Goal: Task Accomplishment & Management: Complete application form

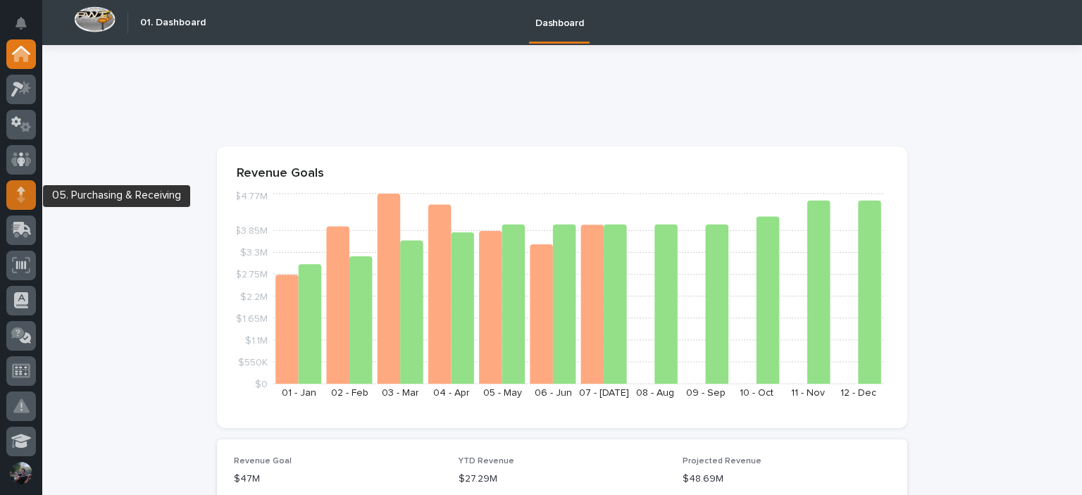
click at [23, 194] on icon at bounding box center [21, 195] width 8 height 16
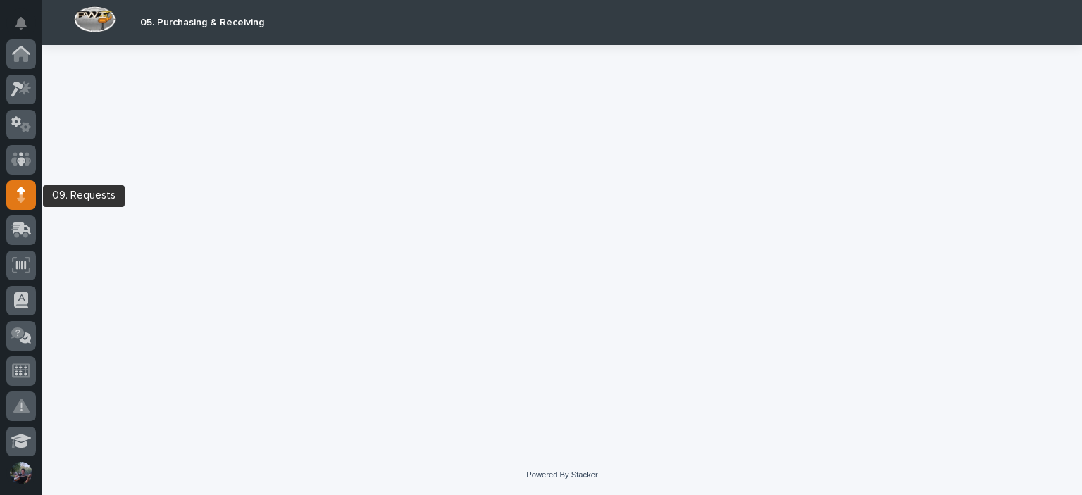
scroll to position [141, 0]
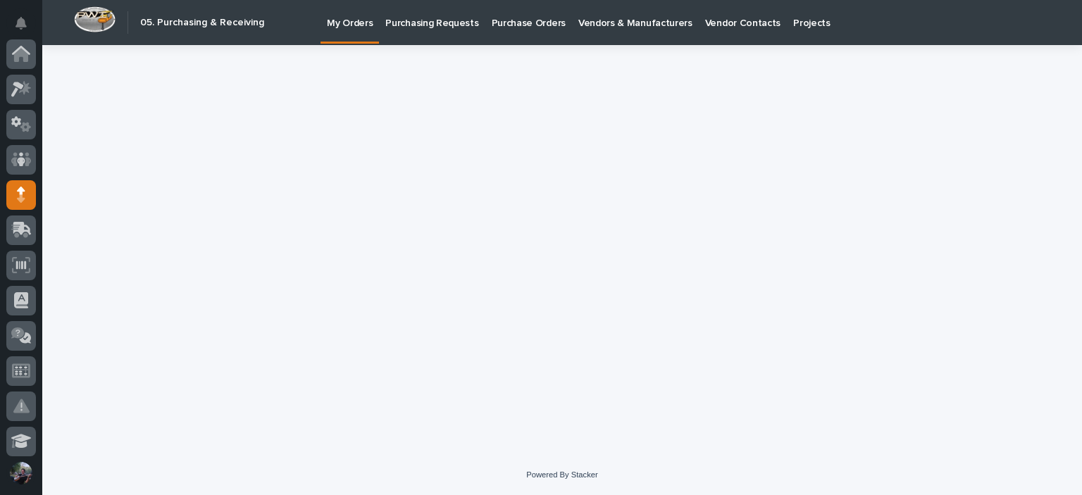
scroll to position [141, 0]
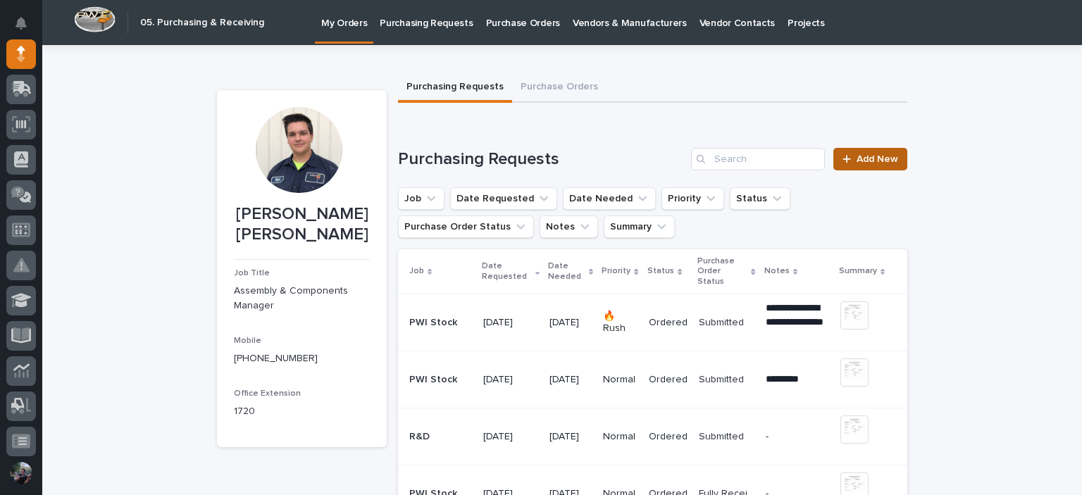
click at [888, 161] on span "Add New" at bounding box center [878, 159] width 42 height 10
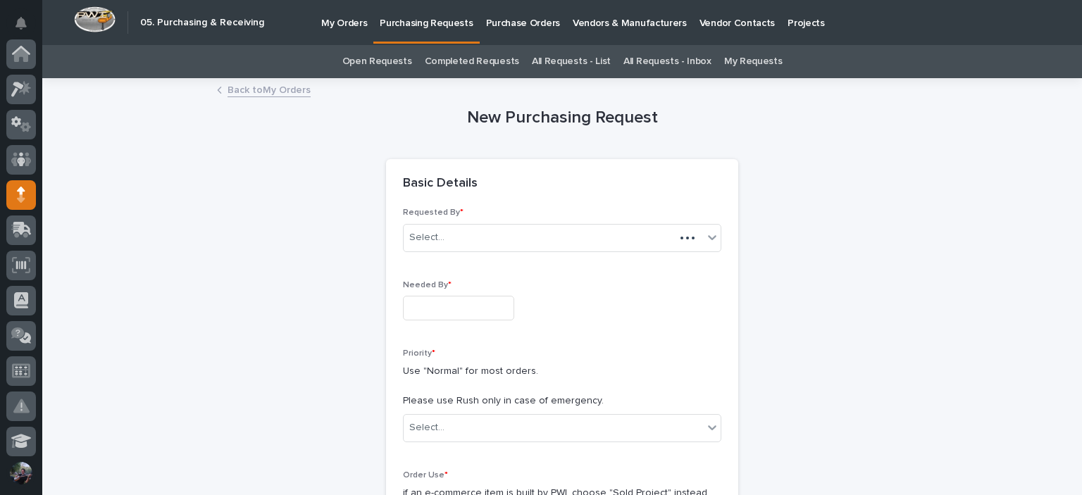
scroll to position [141, 0]
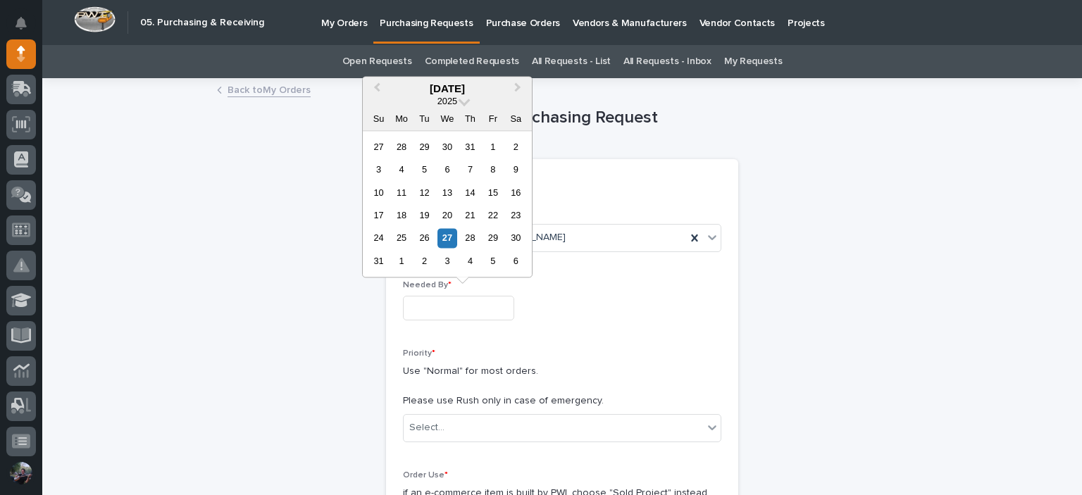
click at [471, 300] on input "text" at bounding box center [458, 308] width 111 height 25
click at [495, 266] on div "5" at bounding box center [492, 261] width 19 height 19
type input "**********"
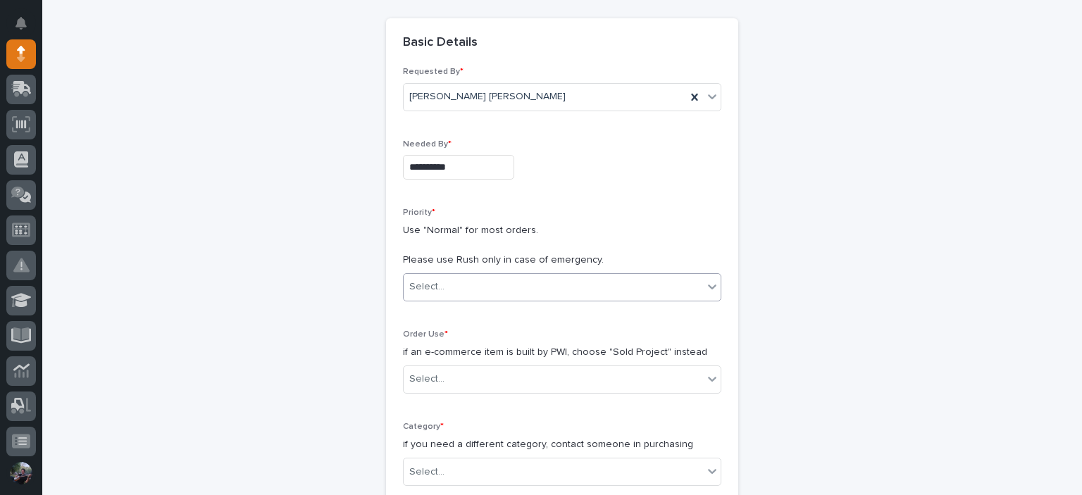
click at [504, 281] on div "Select..." at bounding box center [553, 287] width 299 height 23
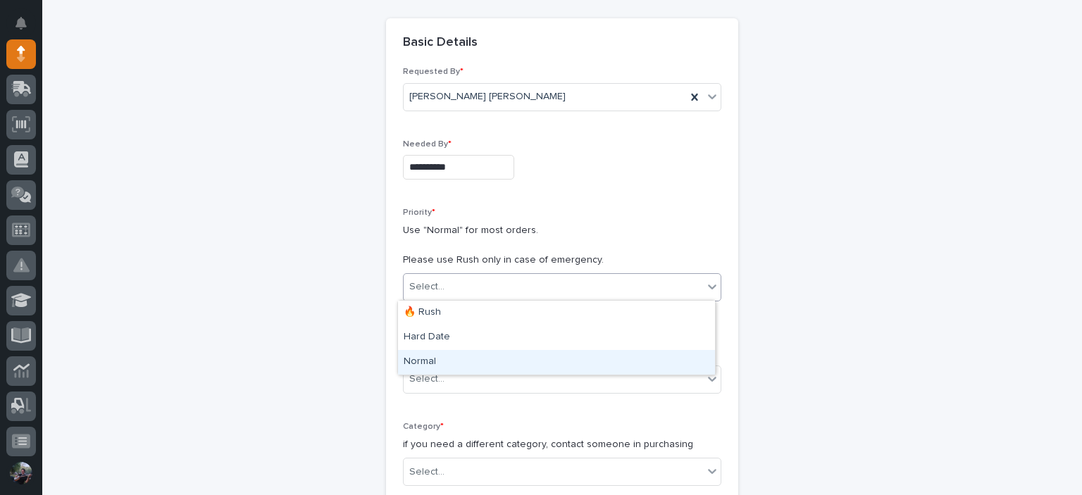
click at [476, 352] on div "Normal" at bounding box center [556, 362] width 317 height 25
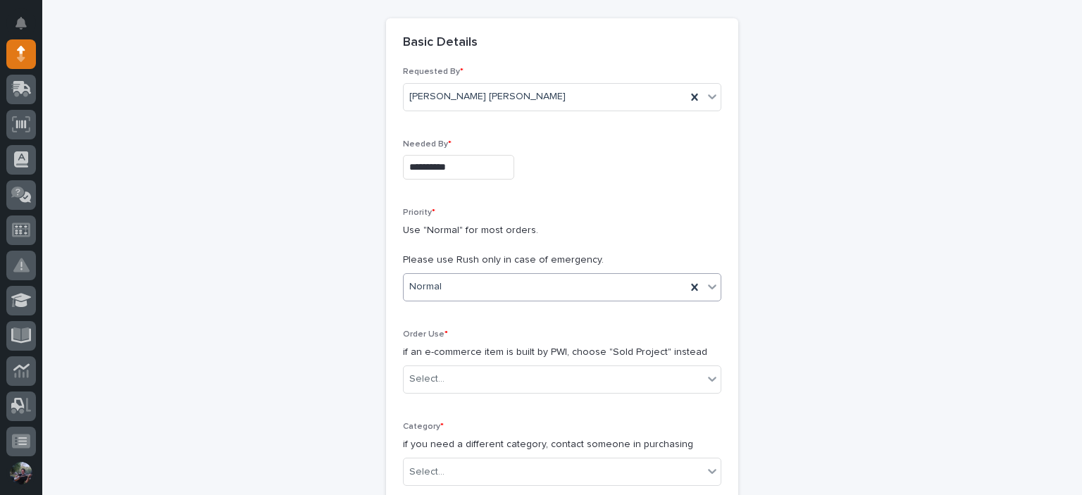
click at [459, 287] on div "Normal" at bounding box center [545, 287] width 283 height 23
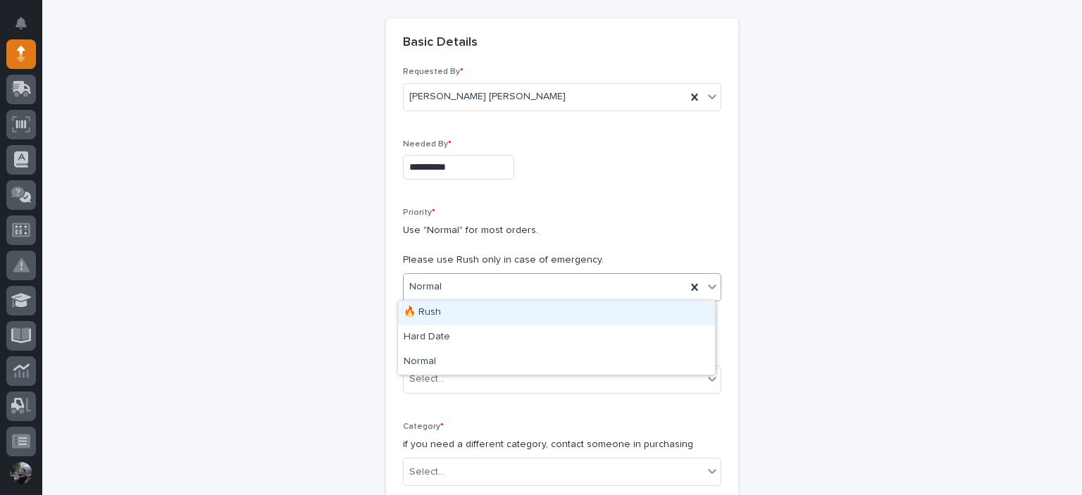
click at [459, 287] on div "Normal" at bounding box center [545, 287] width 283 height 23
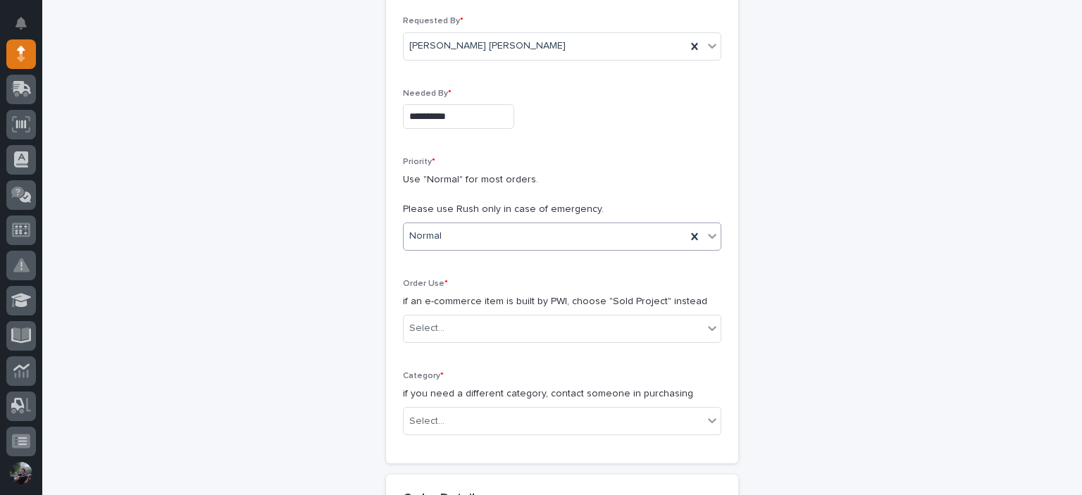
scroll to position [235, 0]
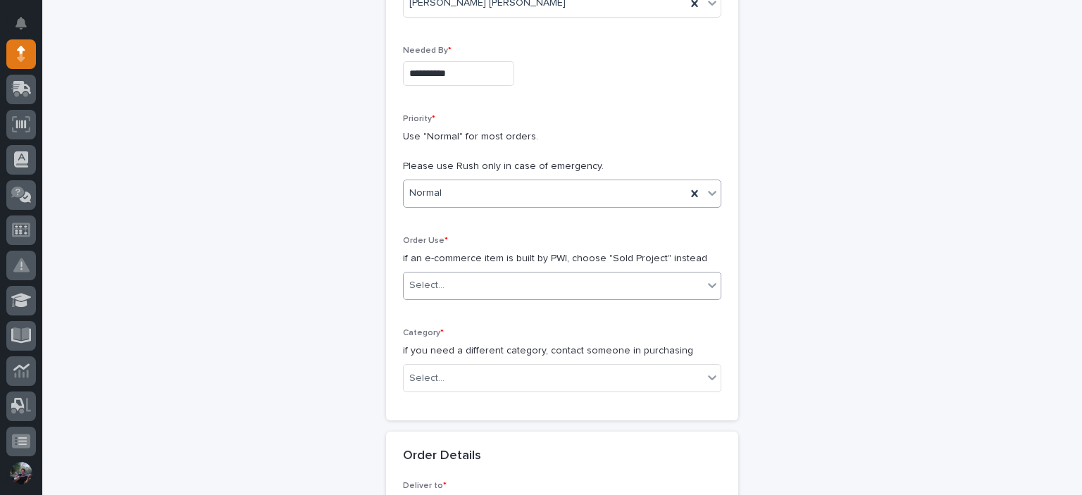
click at [483, 283] on div "Select..." at bounding box center [553, 285] width 299 height 23
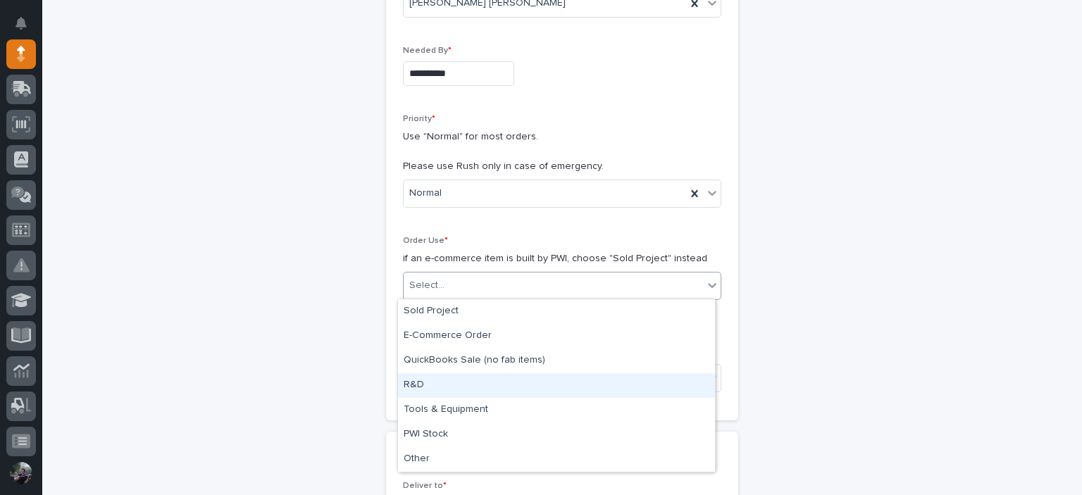
click at [476, 386] on div "R&D" at bounding box center [556, 385] width 317 height 25
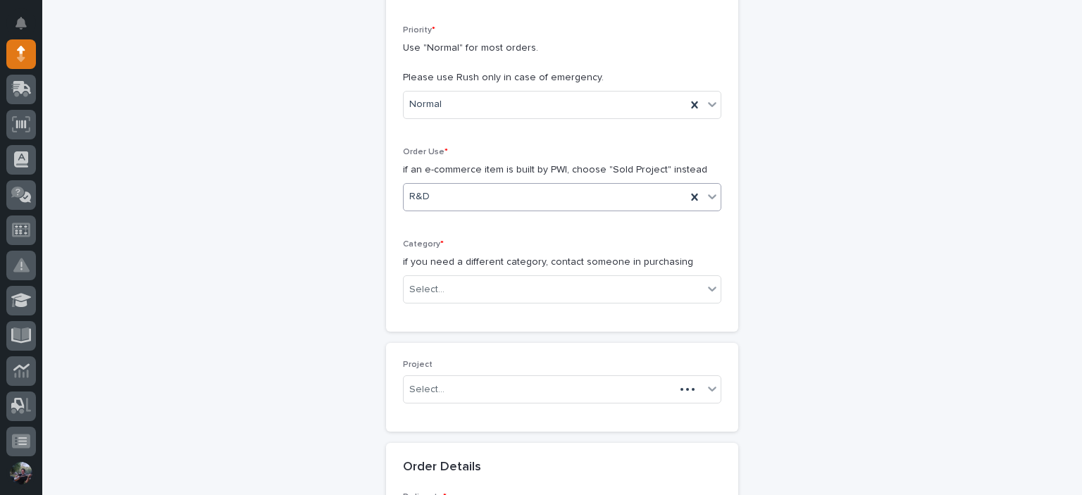
scroll to position [328, 0]
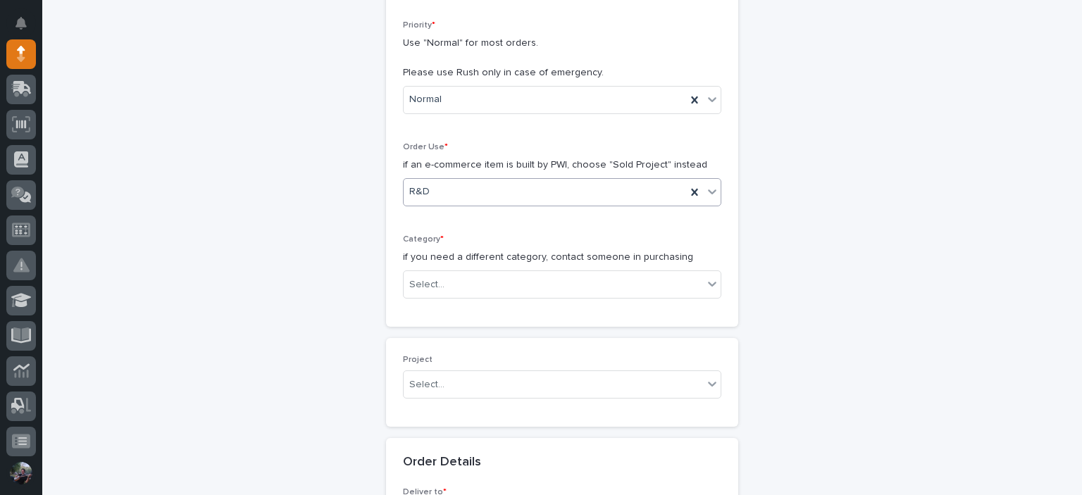
click at [462, 186] on div "R&D" at bounding box center [545, 191] width 283 height 23
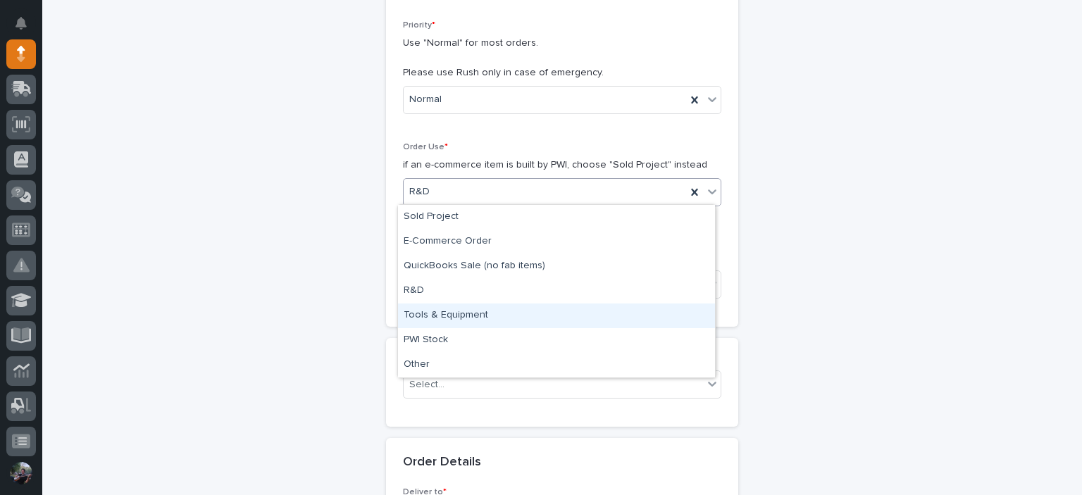
click at [602, 323] on div "Tools & Equipment" at bounding box center [556, 316] width 317 height 25
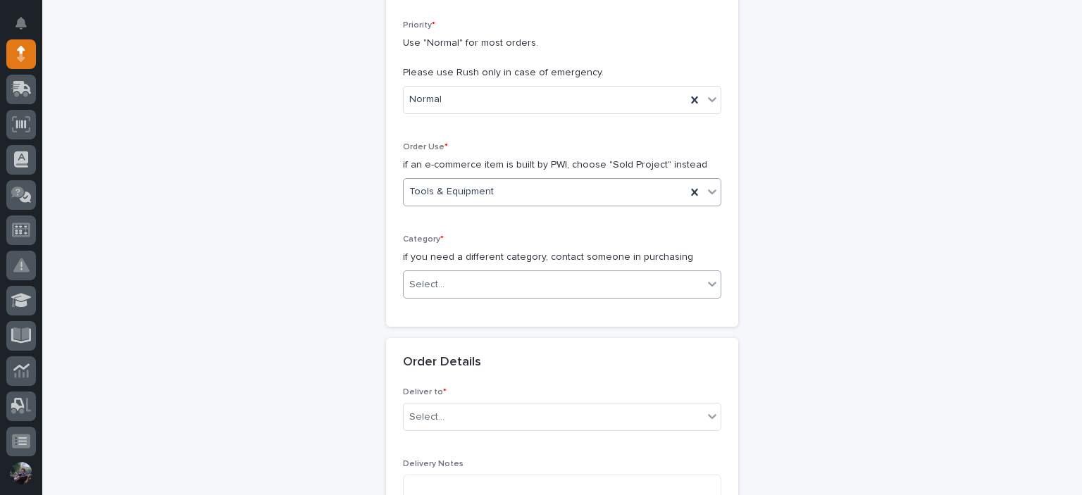
click at [593, 283] on div "Select..." at bounding box center [553, 284] width 299 height 23
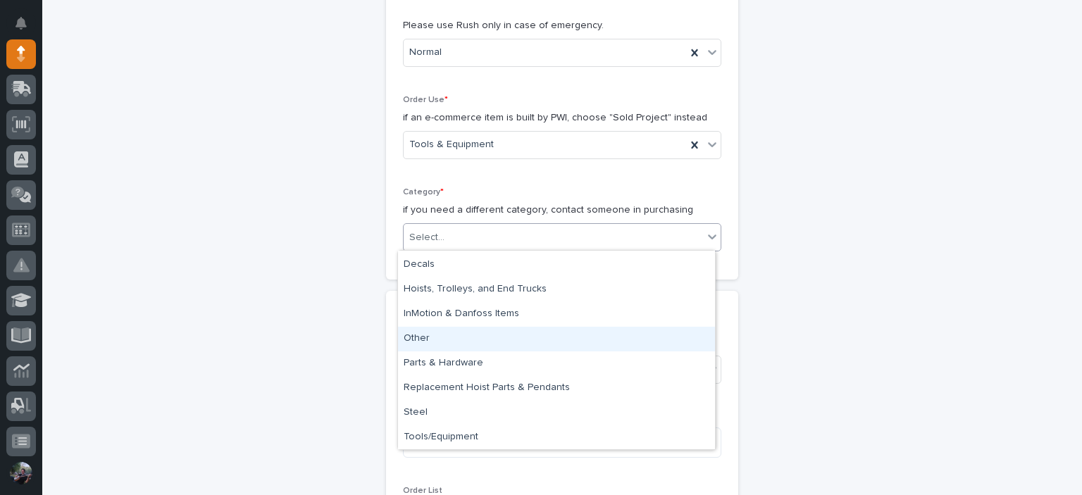
scroll to position [0, 0]
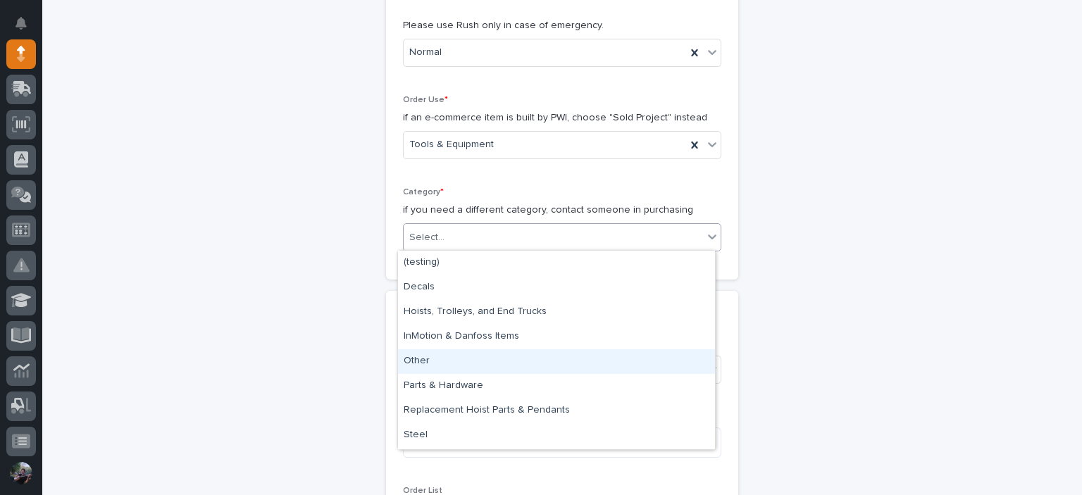
drag, startPoint x: 569, startPoint y: 381, endPoint x: 573, endPoint y: 364, distance: 16.6
click at [573, 364] on div "Other" at bounding box center [556, 362] width 317 height 25
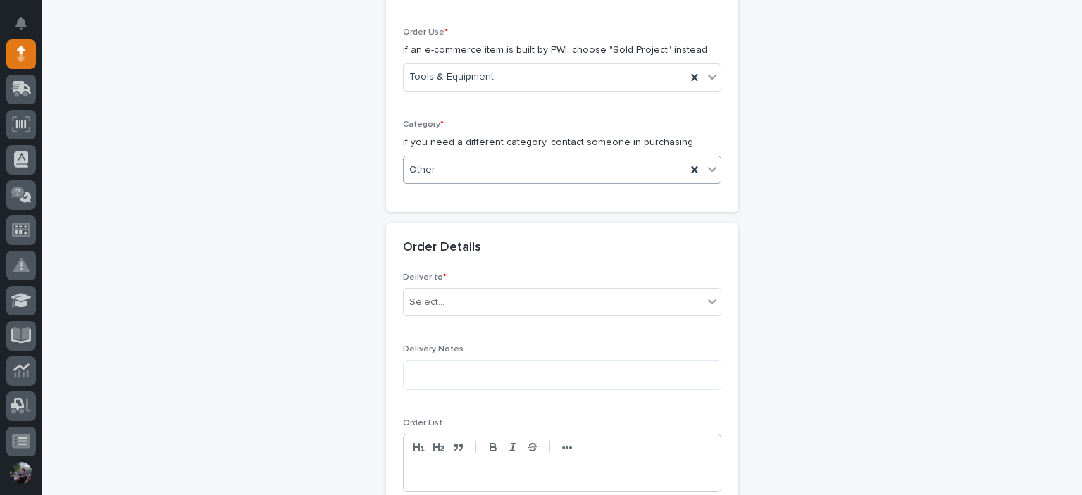
scroll to position [469, 0]
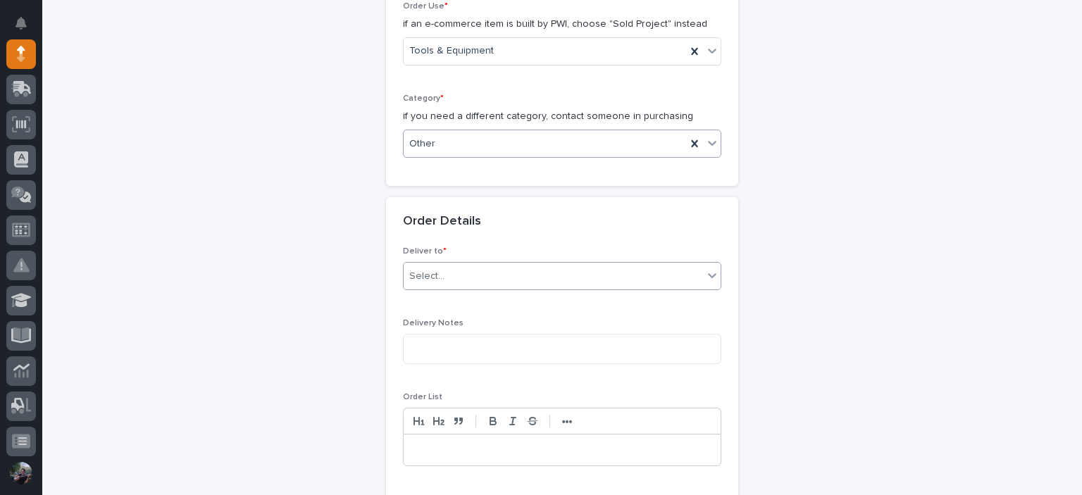
click at [472, 285] on div "Select..." at bounding box center [562, 276] width 319 height 28
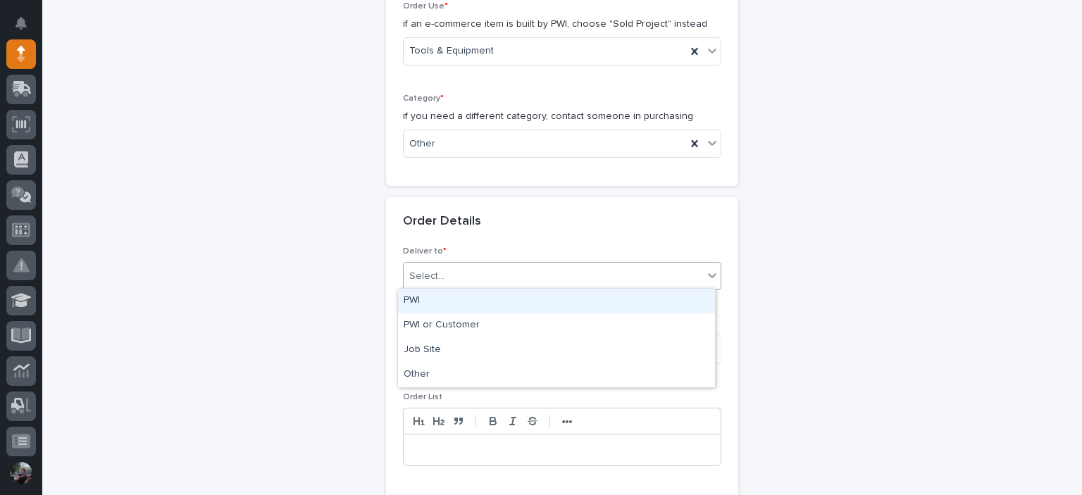
drag, startPoint x: 450, startPoint y: 320, endPoint x: 462, endPoint y: 289, distance: 33.0
click at [462, 289] on div "PWI" at bounding box center [556, 301] width 317 height 25
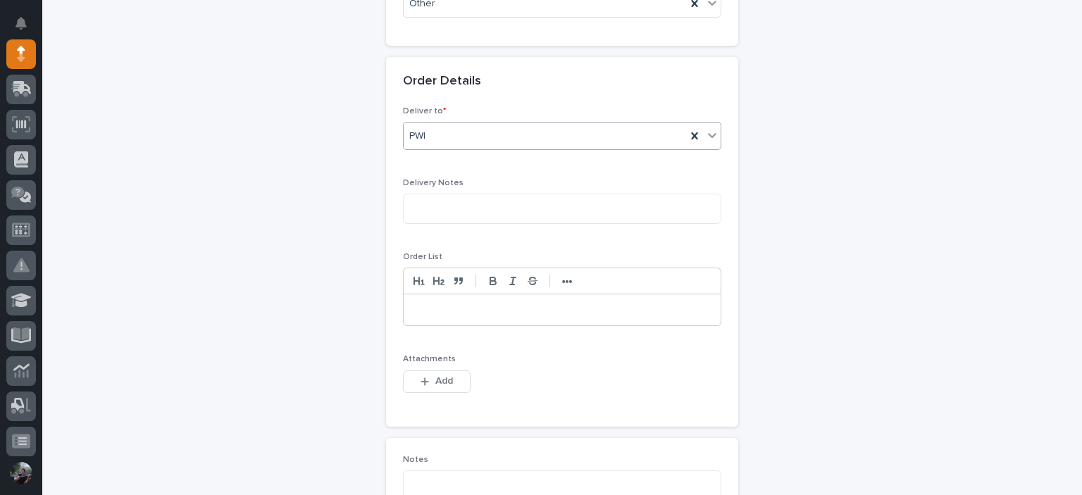
scroll to position [610, 0]
click at [480, 312] on p at bounding box center [562, 309] width 296 height 14
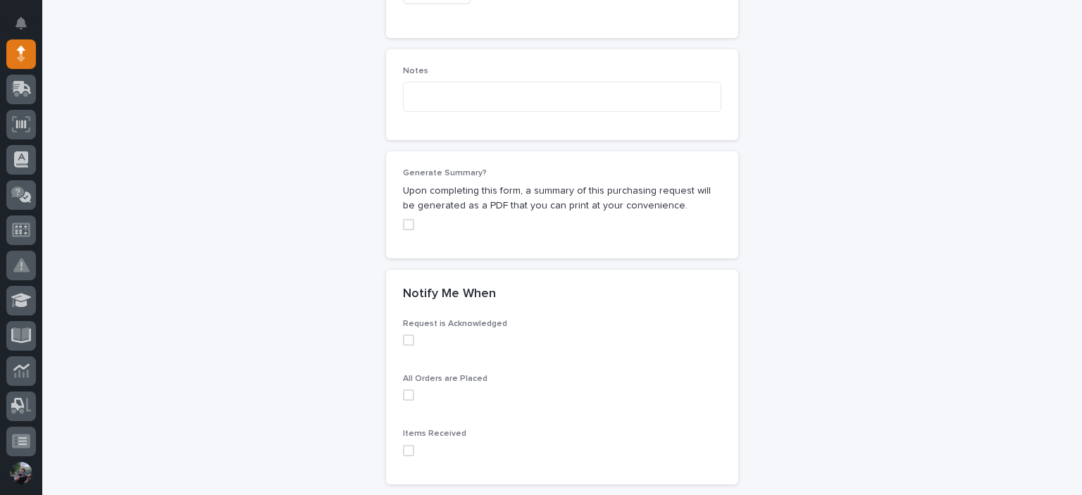
scroll to position [1171, 0]
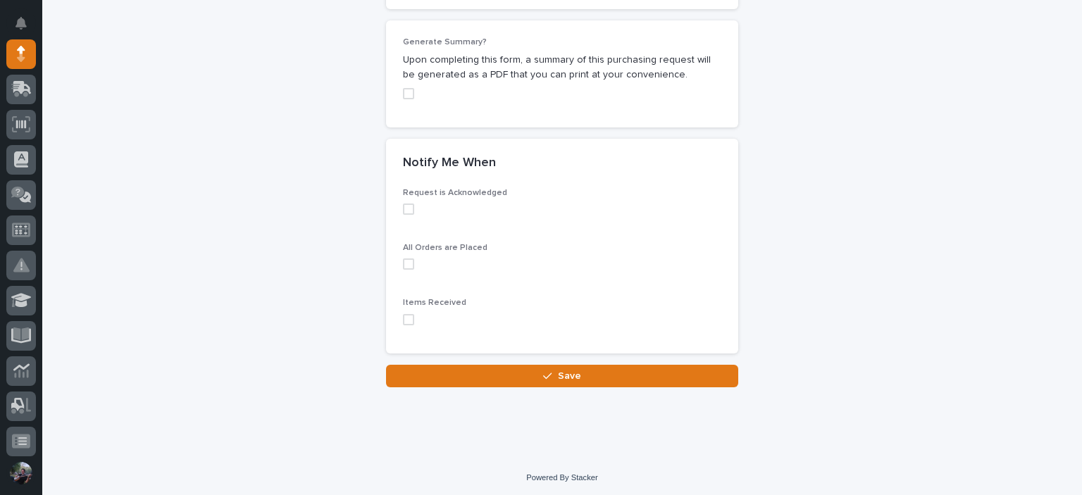
click at [405, 315] on span at bounding box center [408, 319] width 11 height 11
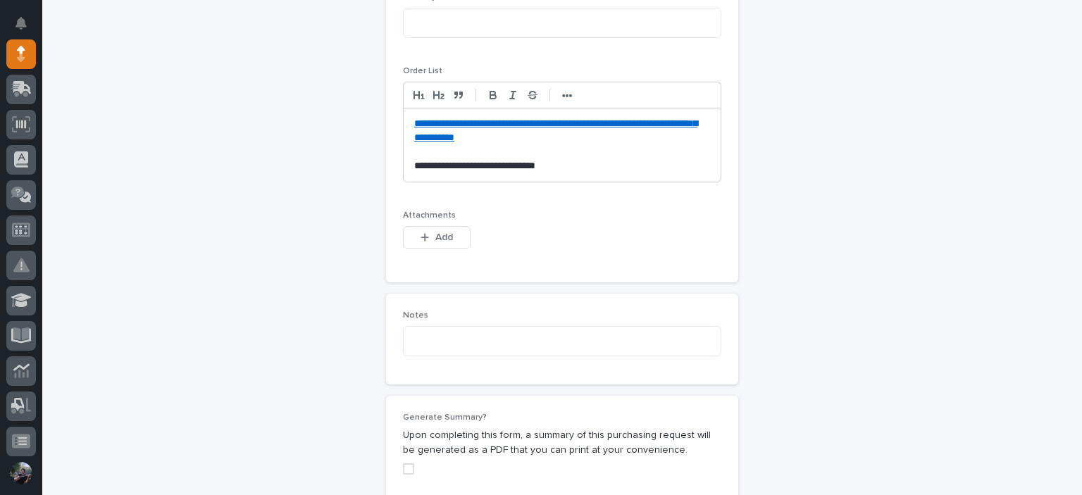
scroll to position [701, 0]
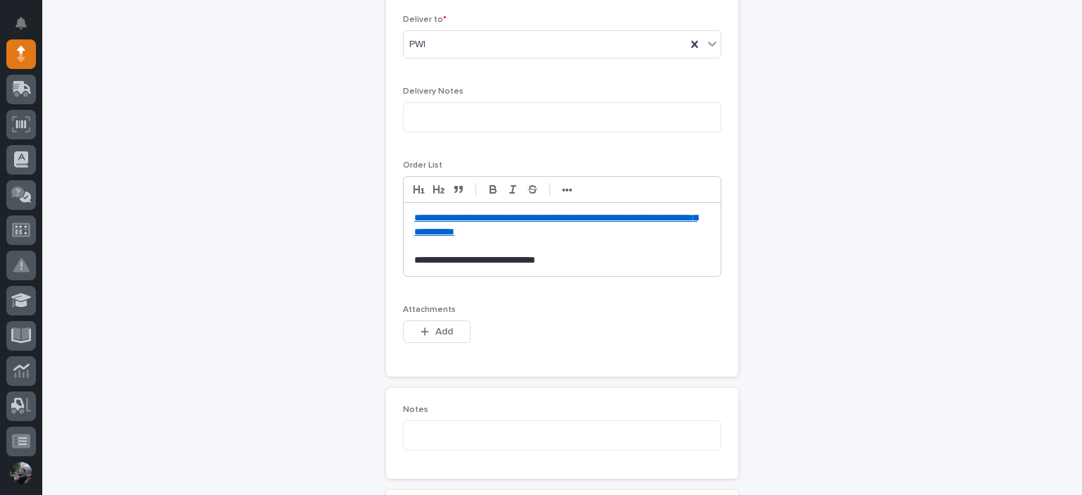
click at [569, 235] on p "**********" at bounding box center [562, 225] width 296 height 28
click at [569, 240] on p at bounding box center [562, 247] width 296 height 14
click at [560, 261] on p "**********" at bounding box center [562, 261] width 296 height 14
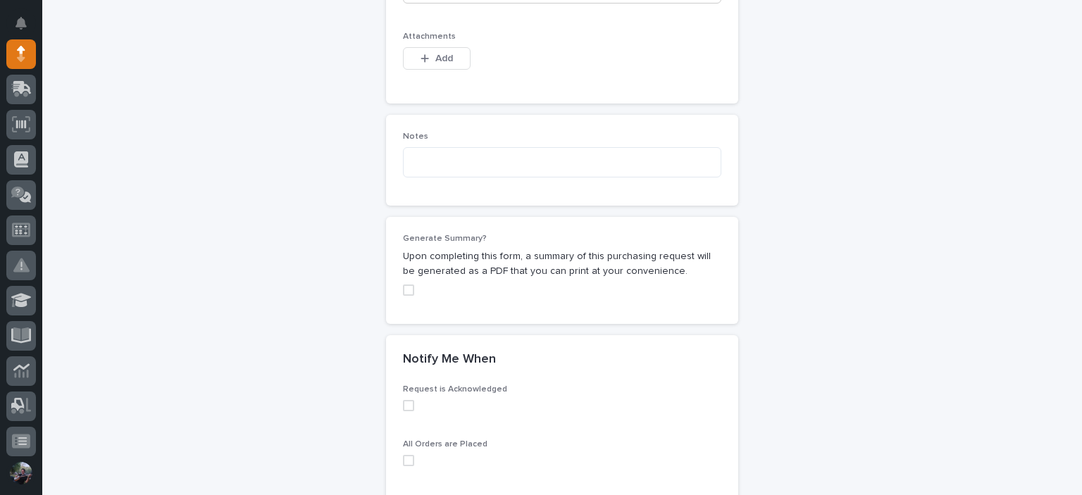
scroll to position [1124, 0]
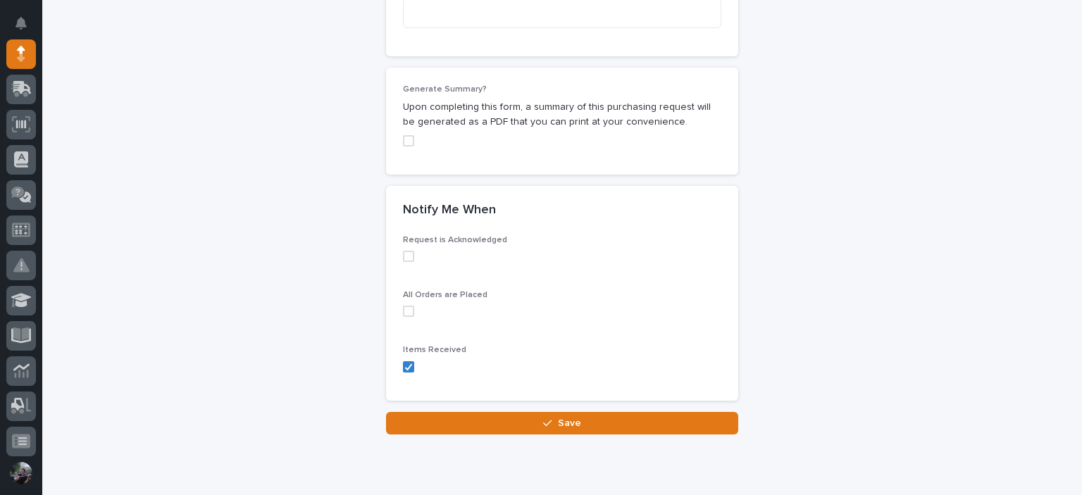
click at [403, 254] on span at bounding box center [408, 256] width 11 height 11
click at [403, 311] on span at bounding box center [408, 311] width 11 height 11
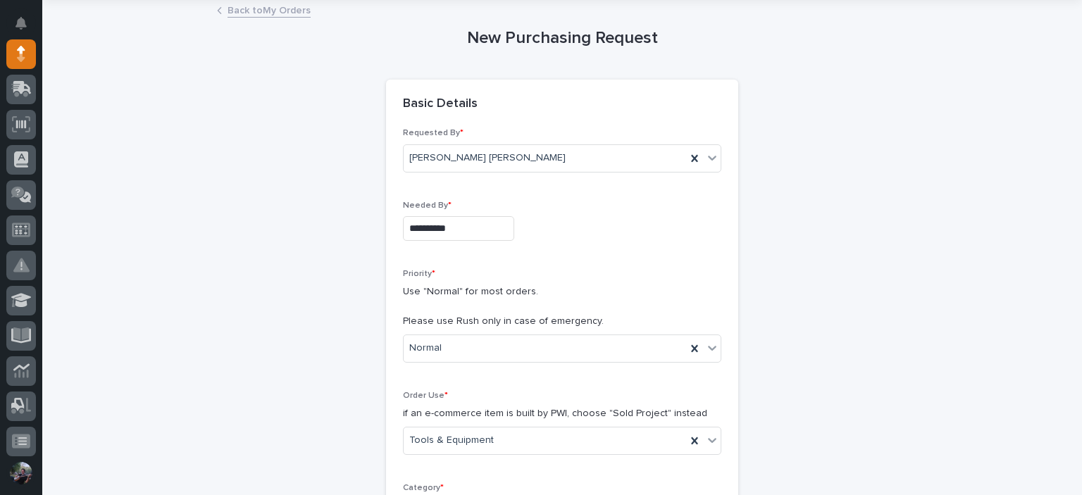
scroll to position [0, 0]
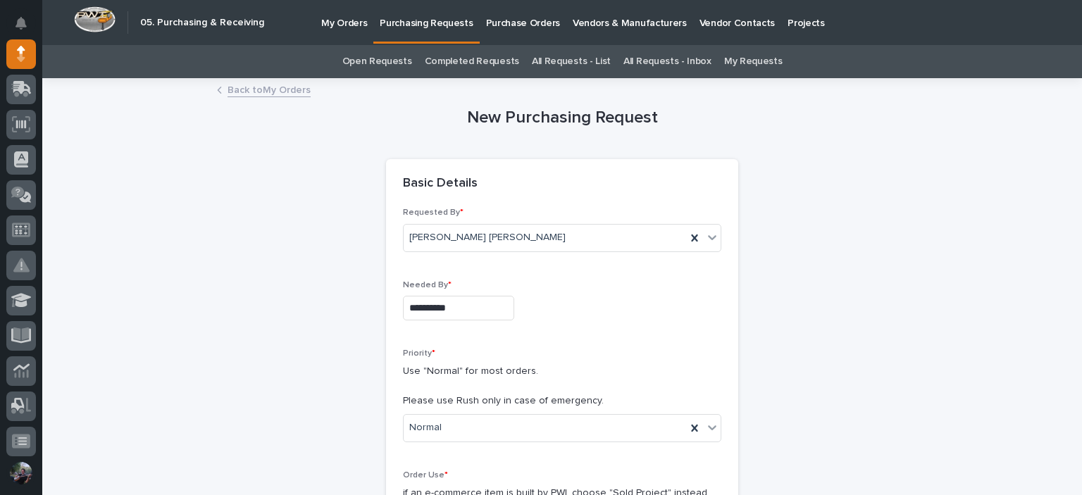
click at [463, 307] on input "**********" at bounding box center [458, 308] width 111 height 25
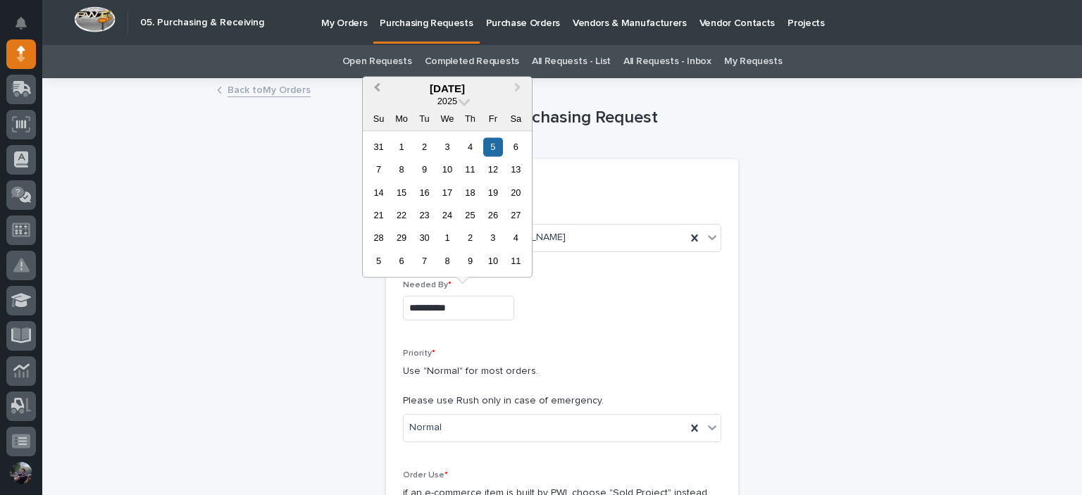
click at [377, 89] on span "Previous Month" at bounding box center [377, 89] width 0 height 18
click at [495, 173] on div "8" at bounding box center [492, 169] width 19 height 19
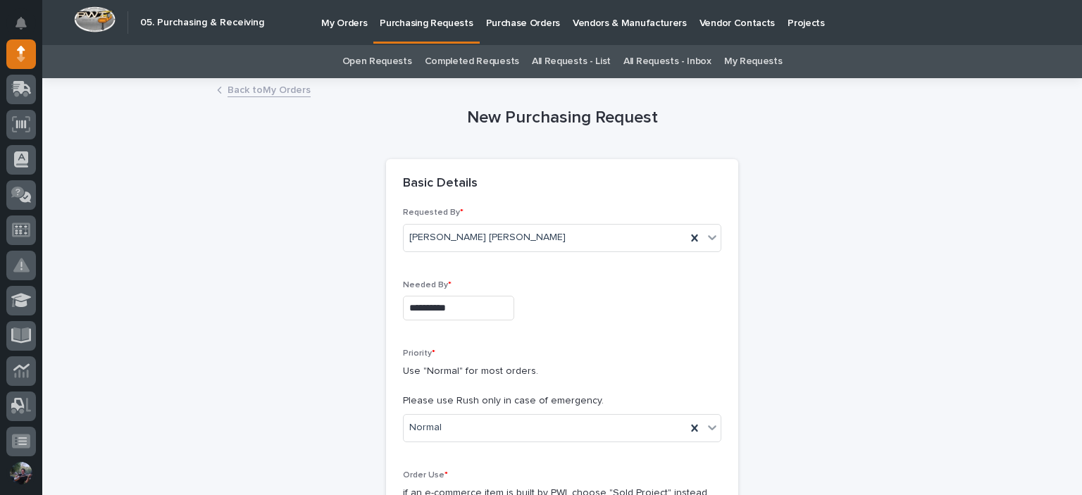
click at [464, 305] on input "**********" at bounding box center [458, 308] width 111 height 25
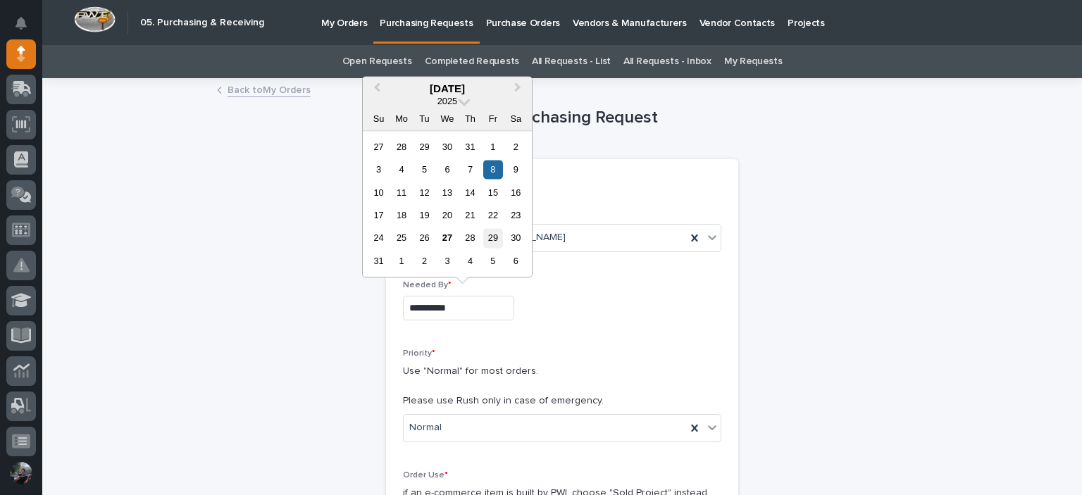
click at [501, 237] on div "29" at bounding box center [492, 238] width 19 height 19
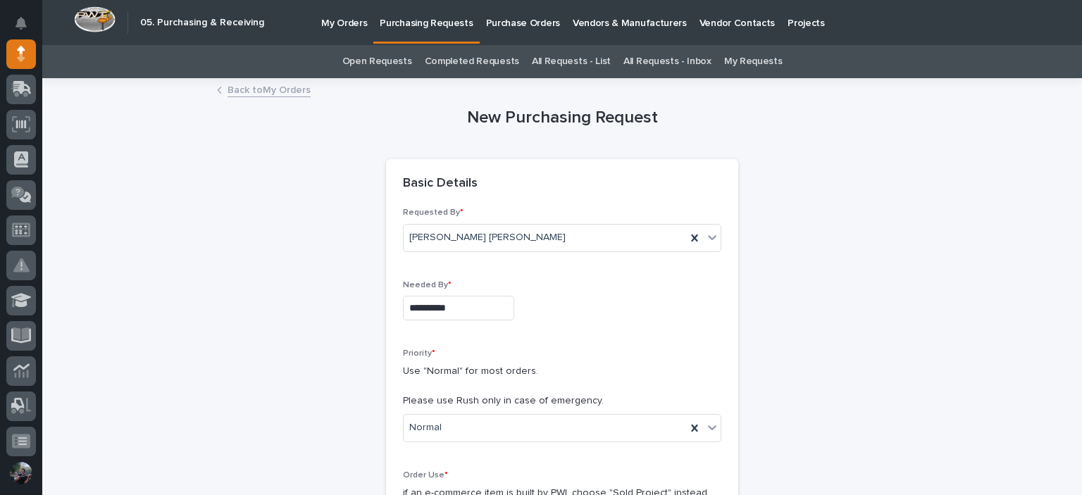
type input "**********"
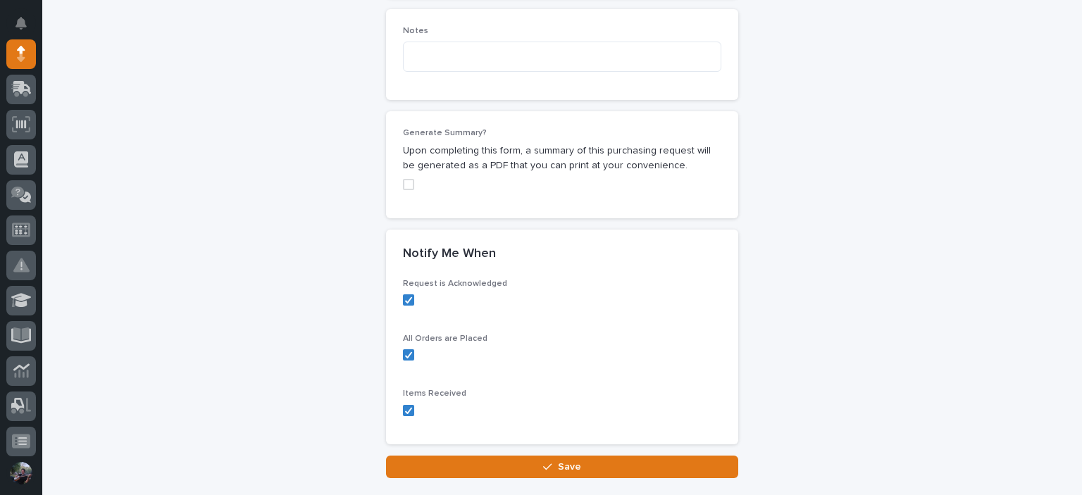
scroll to position [1171, 0]
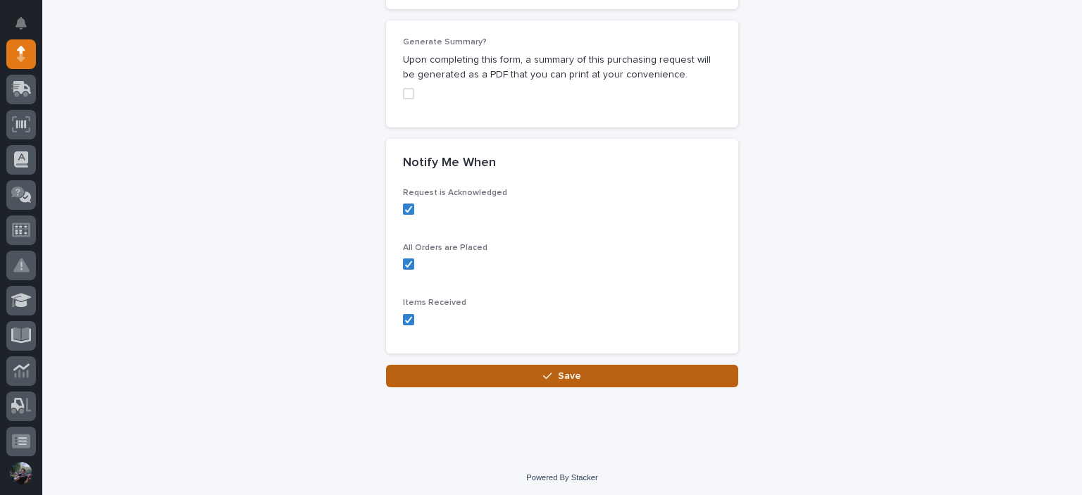
click at [534, 374] on button "Save" at bounding box center [562, 376] width 352 height 23
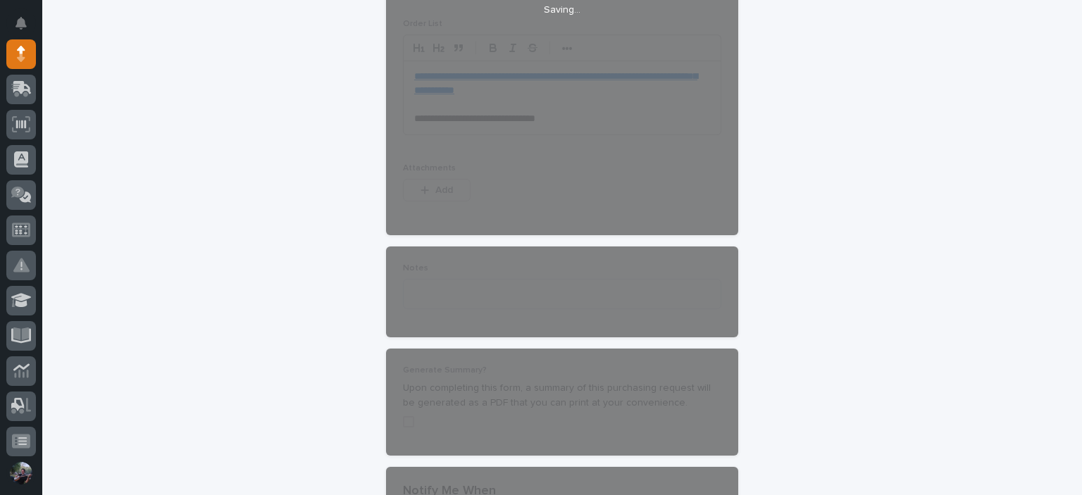
scroll to position [842, 0]
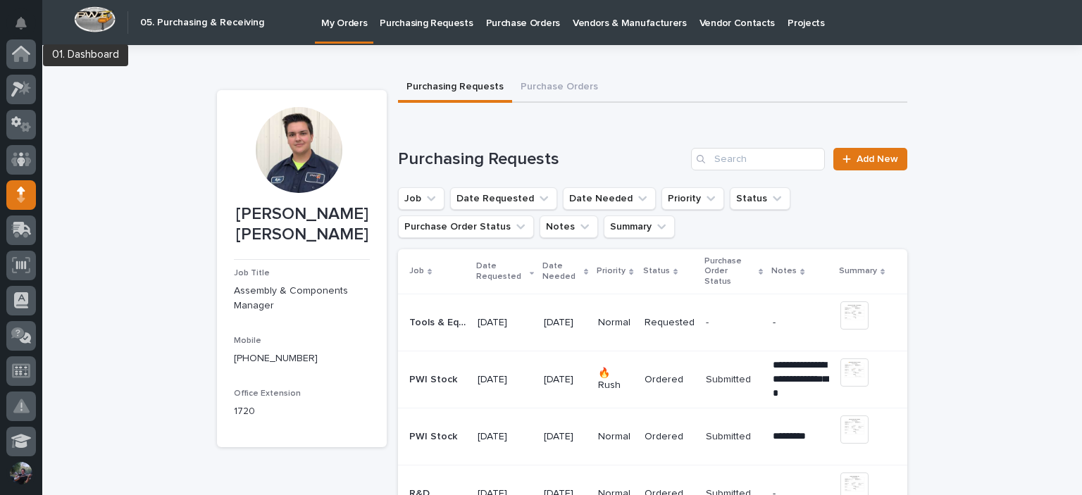
click at [38, 63] on div at bounding box center [21, 248] width 42 height 419
click at [25, 61] on icon at bounding box center [21, 55] width 14 height 14
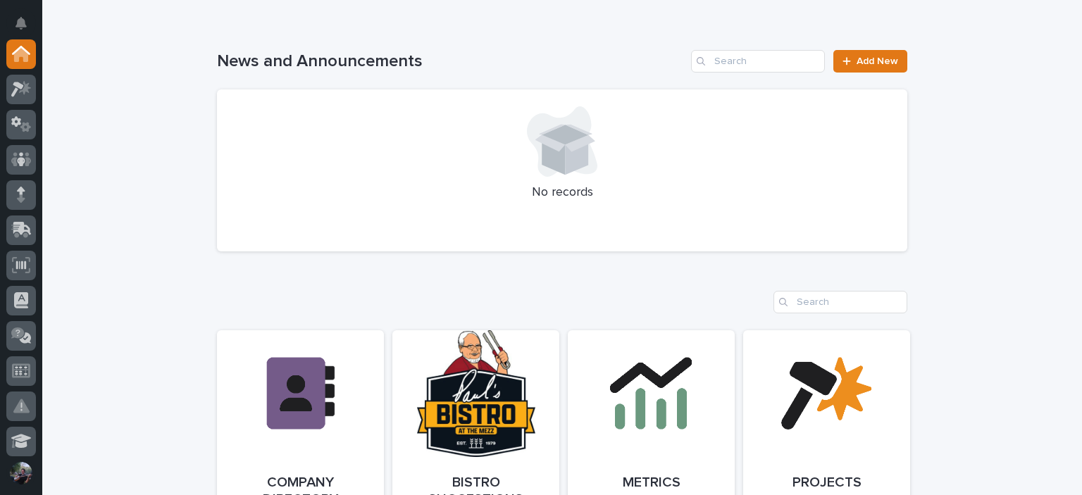
scroll to position [1268, 0]
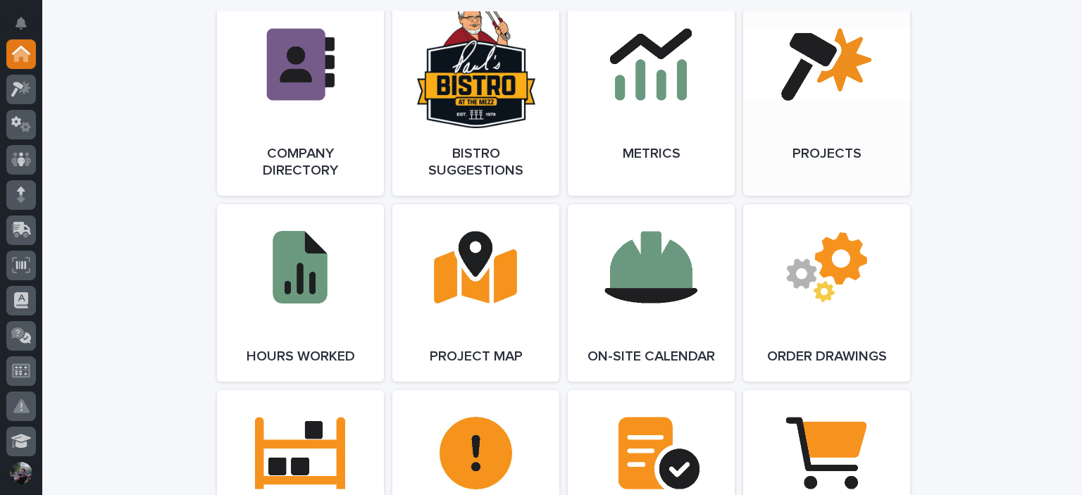
click at [784, 80] on link "Open Link" at bounding box center [826, 98] width 167 height 194
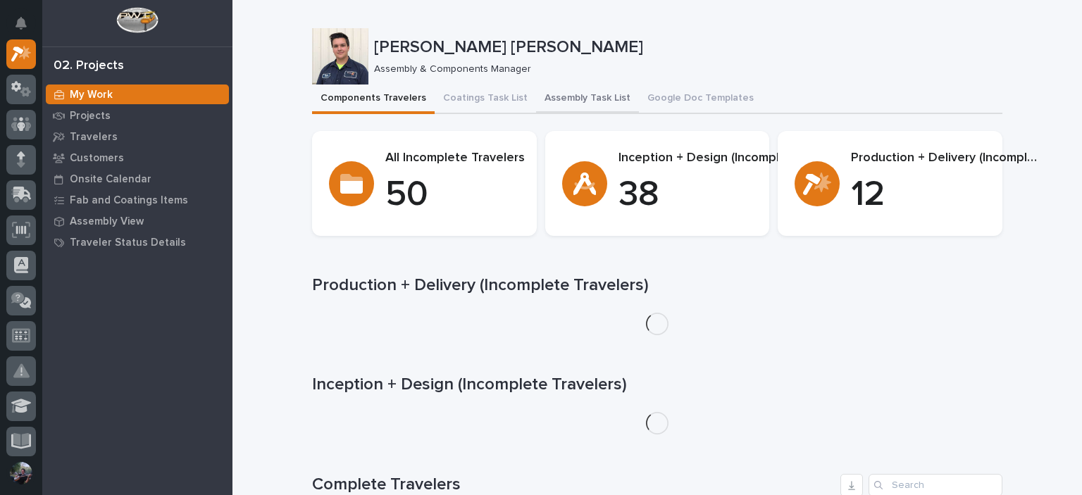
click at [579, 107] on button "Assembly Task List" at bounding box center [587, 100] width 103 height 30
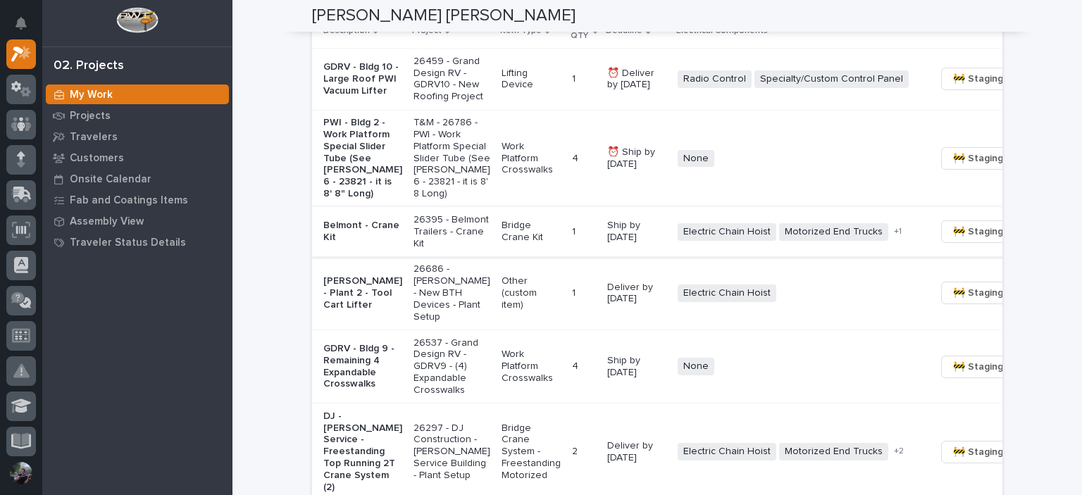
scroll to position [1174, 0]
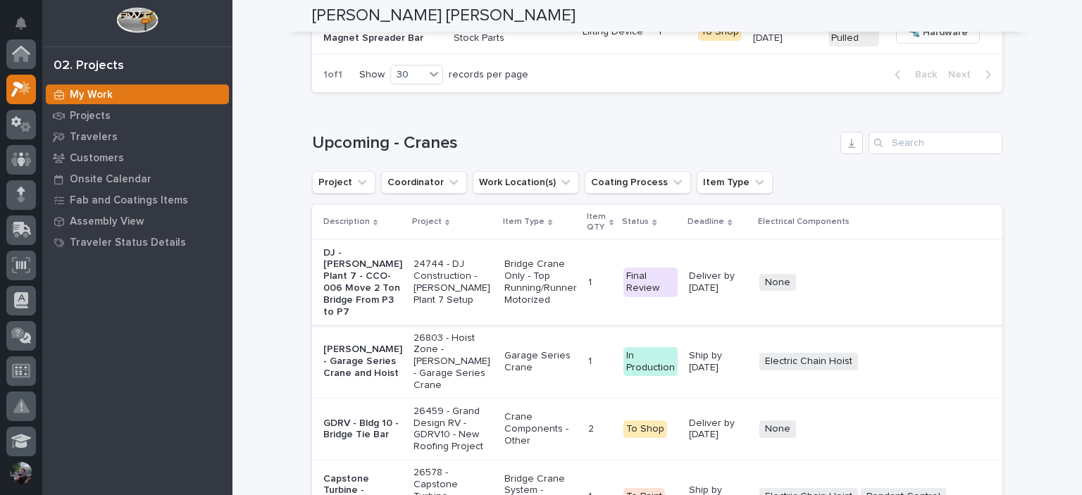
scroll to position [2255, 0]
